Goal: Task Accomplishment & Management: Use online tool/utility

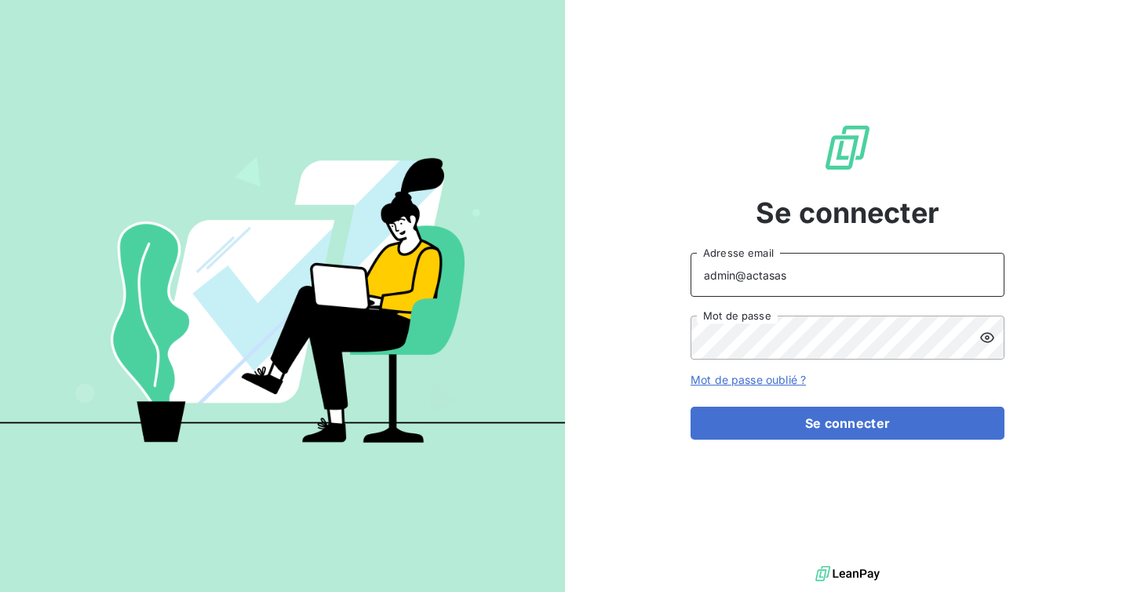
click at [812, 277] on input "admin@actasas" at bounding box center [847, 275] width 314 height 44
type input "[EMAIL_ADDRESS][DOMAIN_NAME]"
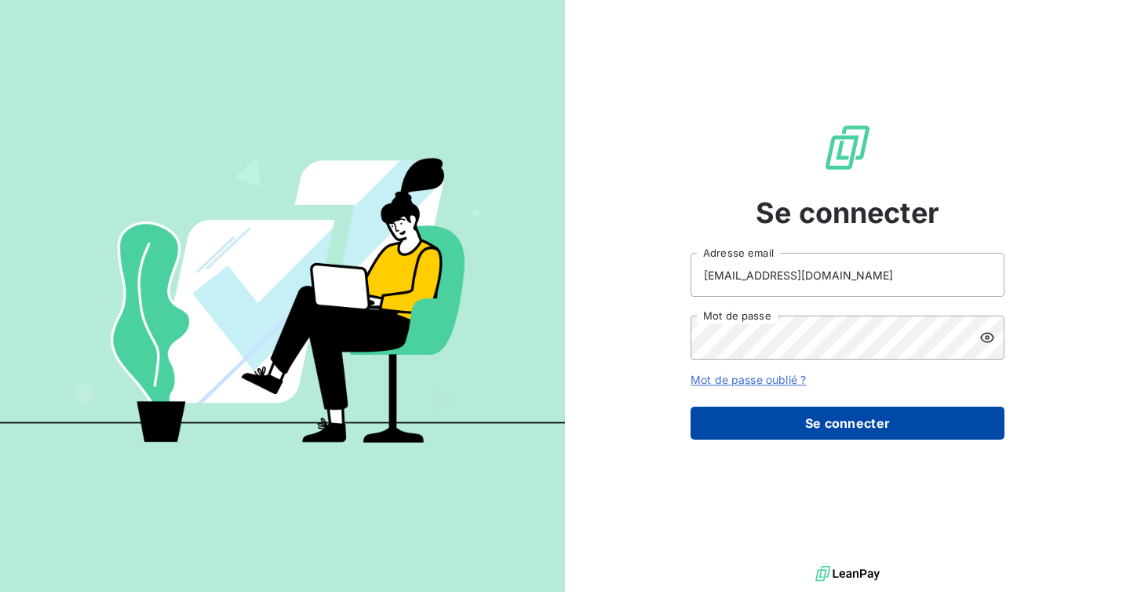
click at [825, 419] on button "Se connecter" at bounding box center [847, 422] width 314 height 33
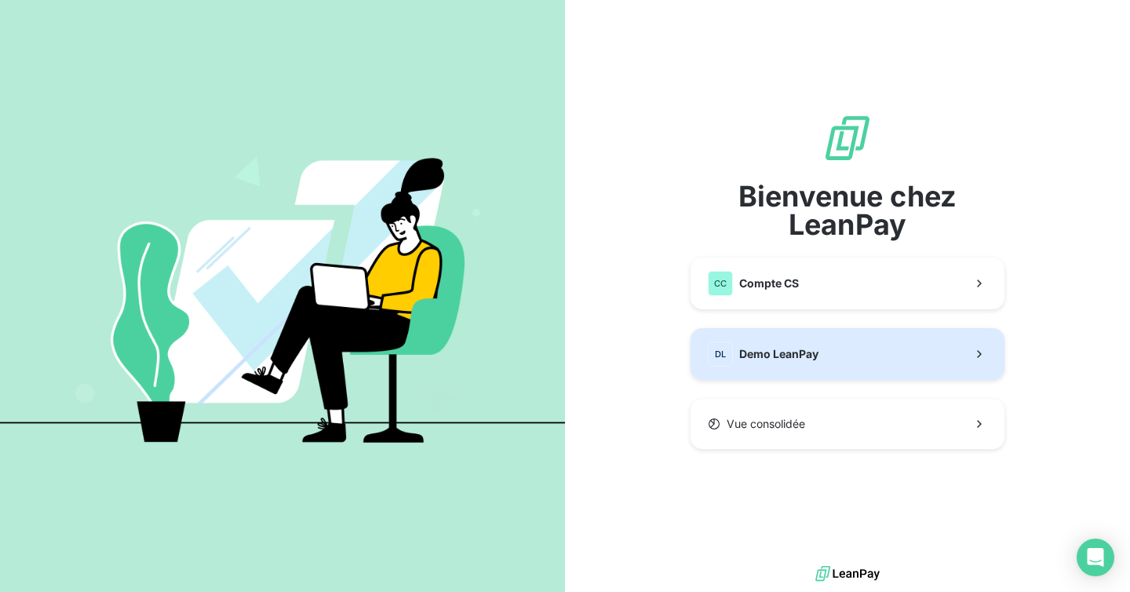
click at [786, 355] on span "Demo LeanPay" at bounding box center [778, 354] width 79 height 16
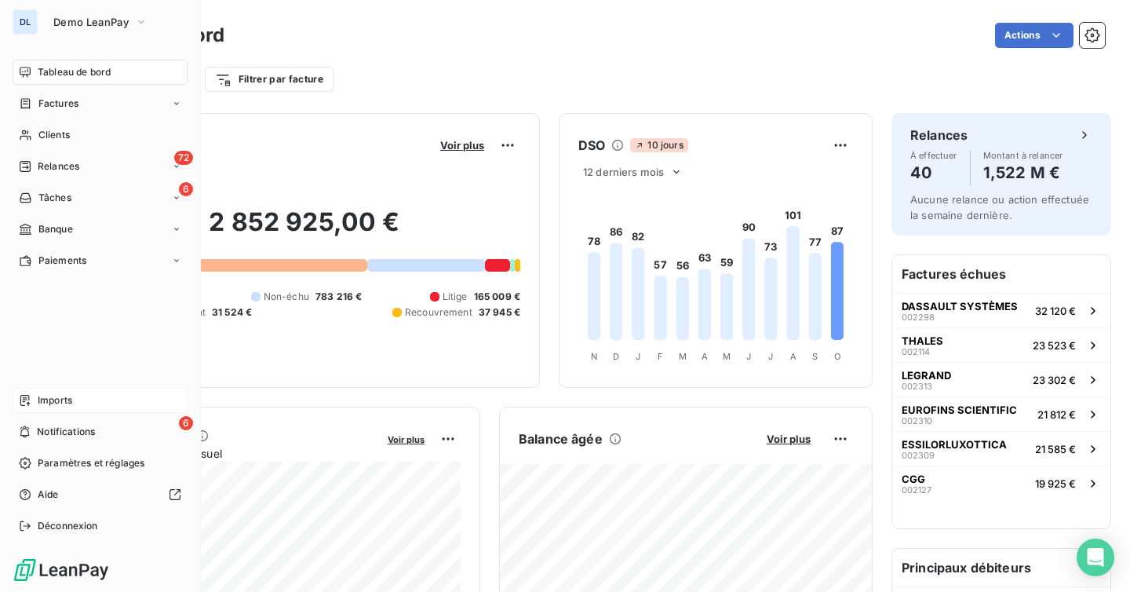
click at [69, 403] on span "Imports" at bounding box center [55, 400] width 35 height 14
